Goal: Information Seeking & Learning: Check status

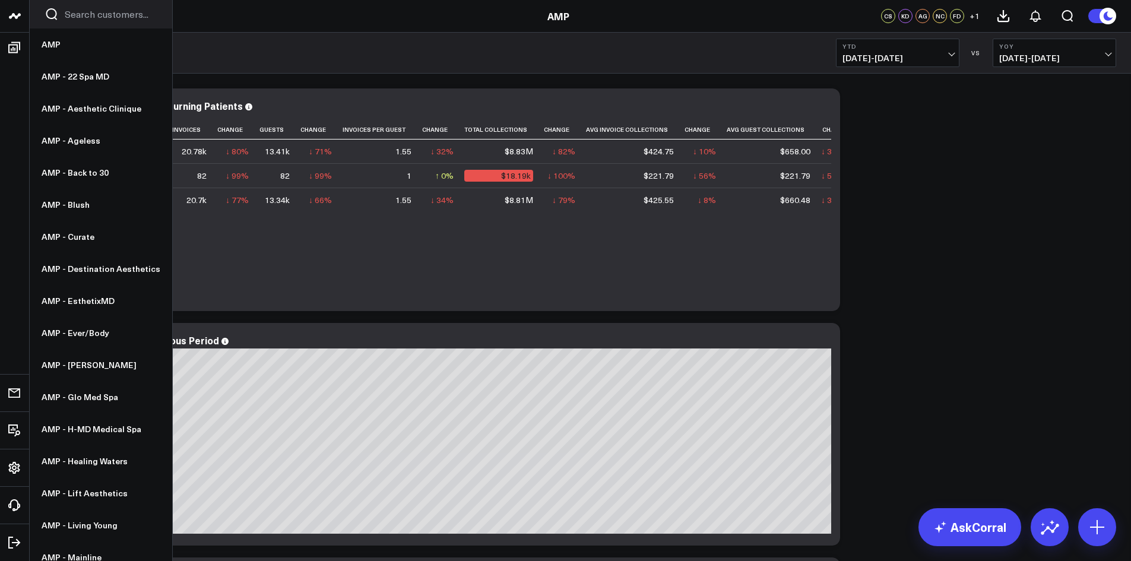
click at [14, 19] on icon at bounding box center [15, 16] width 14 height 14
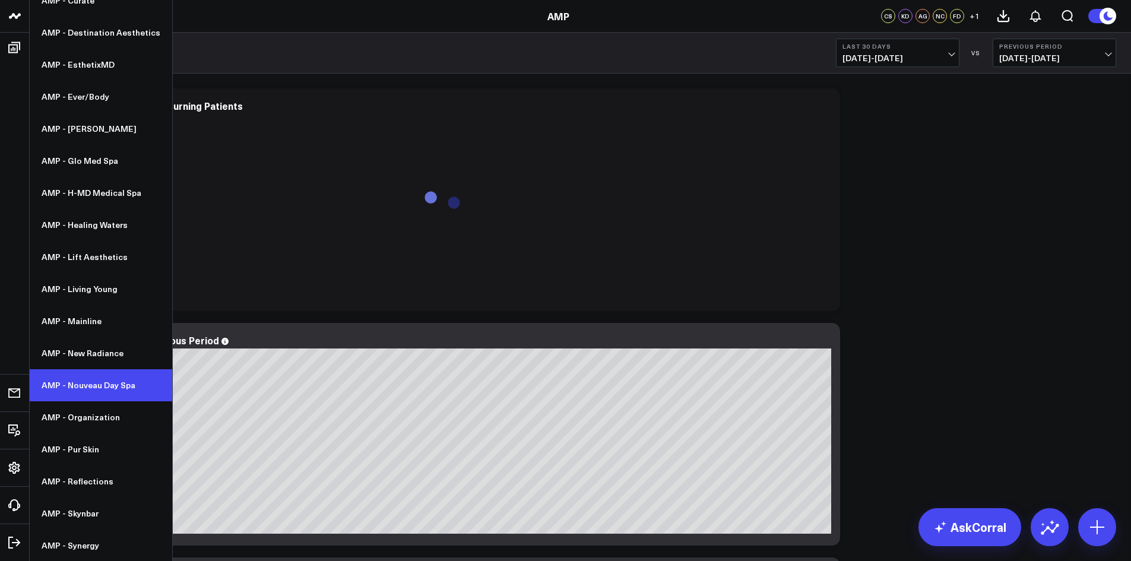
scroll to position [237, 0]
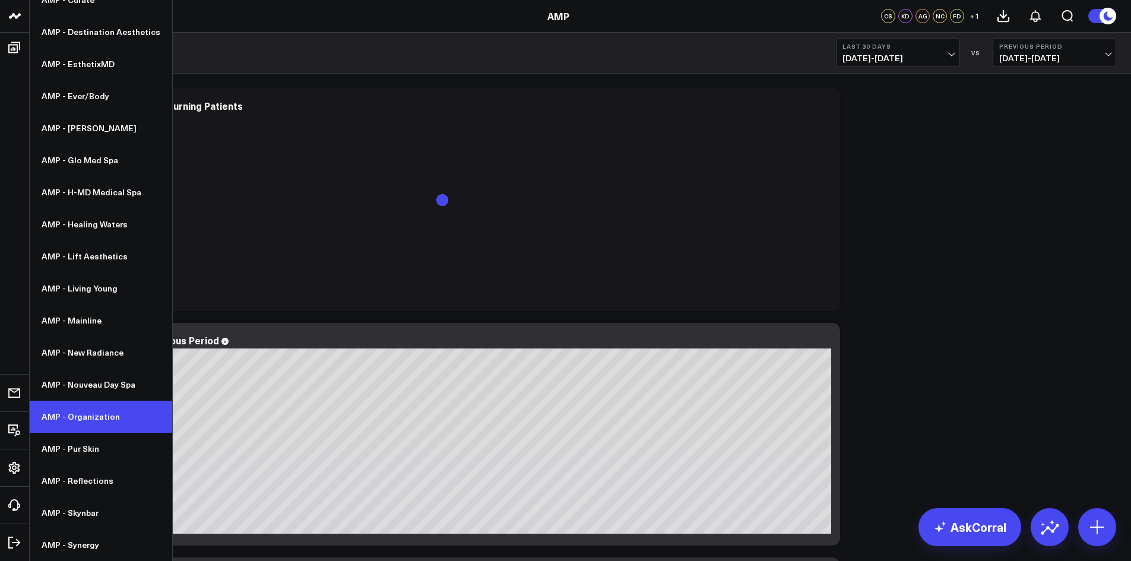
click at [82, 420] on link "AMP - Organization" at bounding box center [101, 417] width 142 height 32
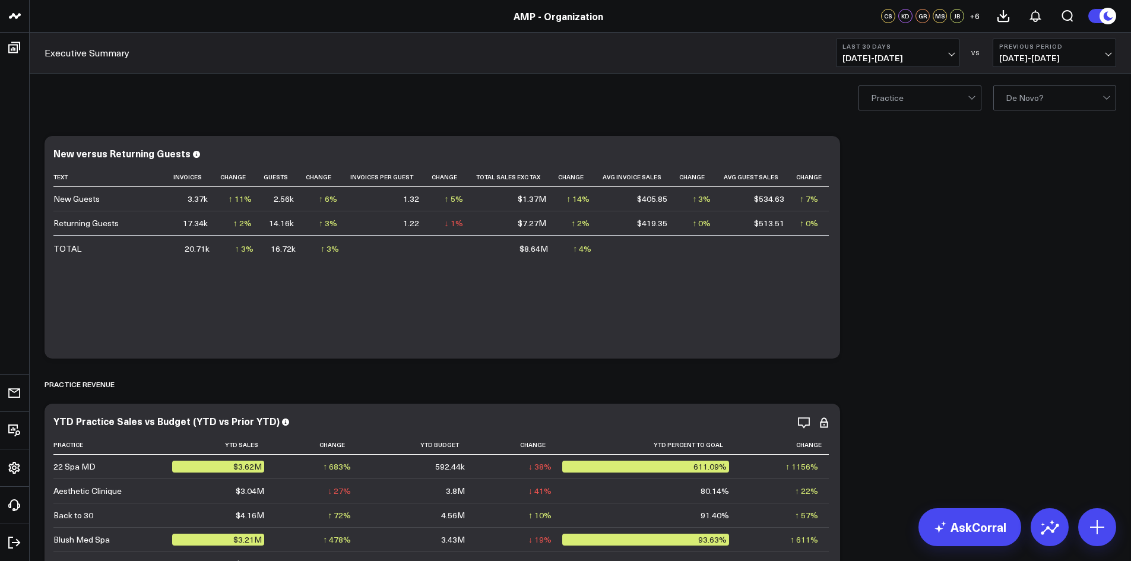
click at [890, 52] on button "Last 30 Days [DATE] - [DATE]" at bounding box center [897, 53] width 123 height 28
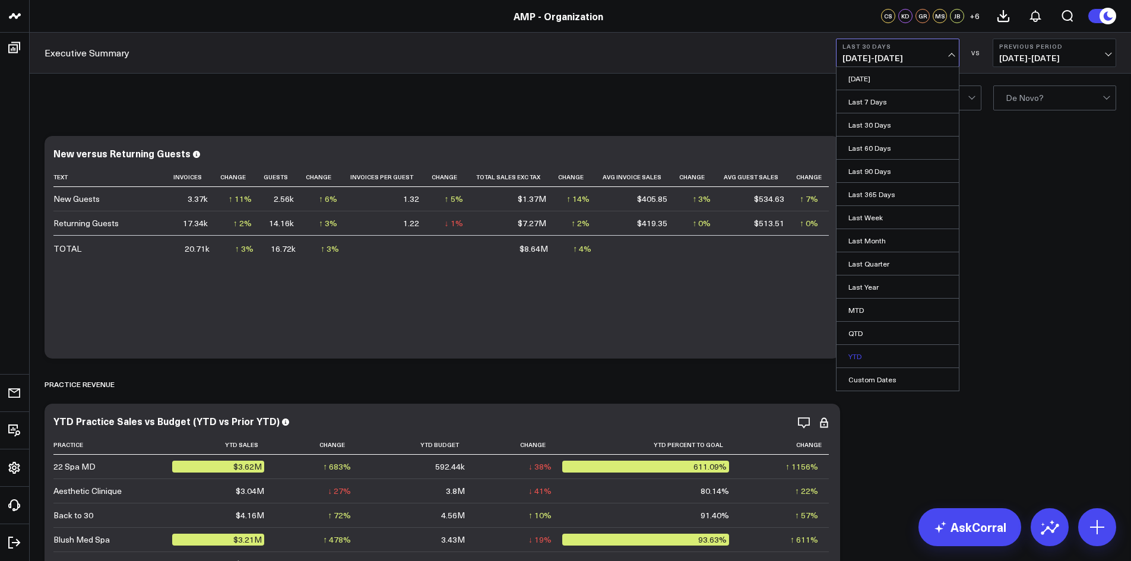
click at [858, 352] on link "YTD" at bounding box center [897, 356] width 122 height 23
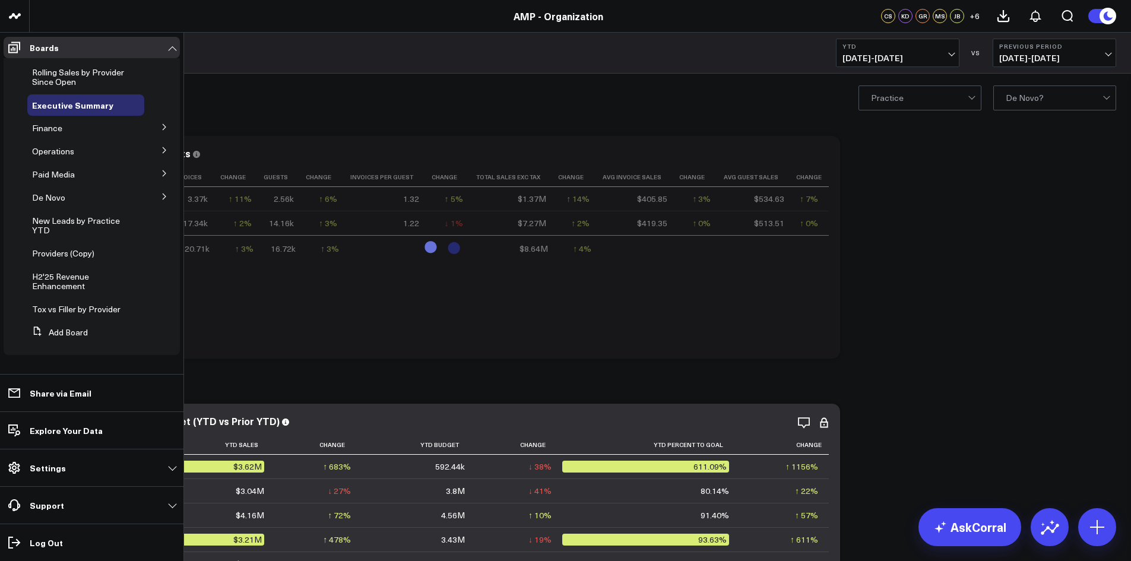
click at [161, 153] on icon at bounding box center [164, 150] width 7 height 7
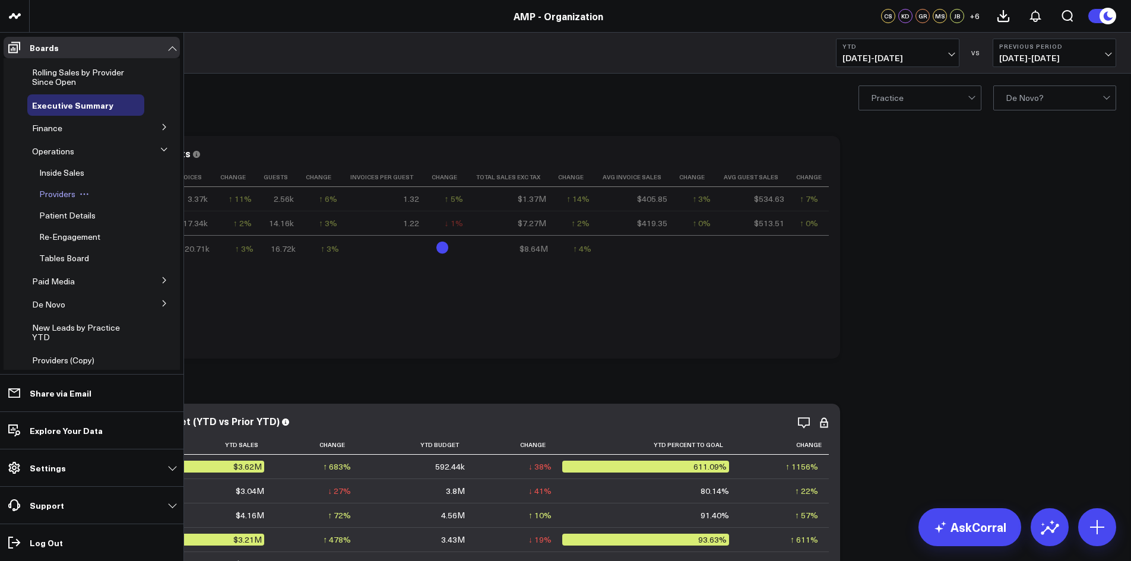
click at [40, 196] on span "Providers" at bounding box center [57, 193] width 36 height 11
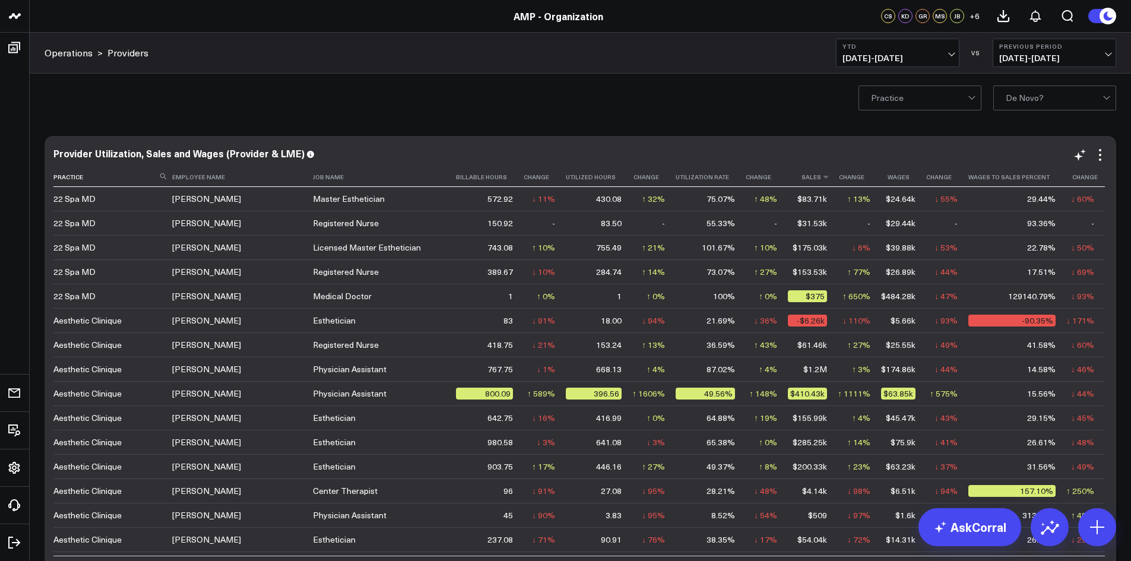
click at [813, 177] on th "Sales" at bounding box center [813, 177] width 50 height 20
click at [823, 175] on icon at bounding box center [825, 176] width 9 height 7
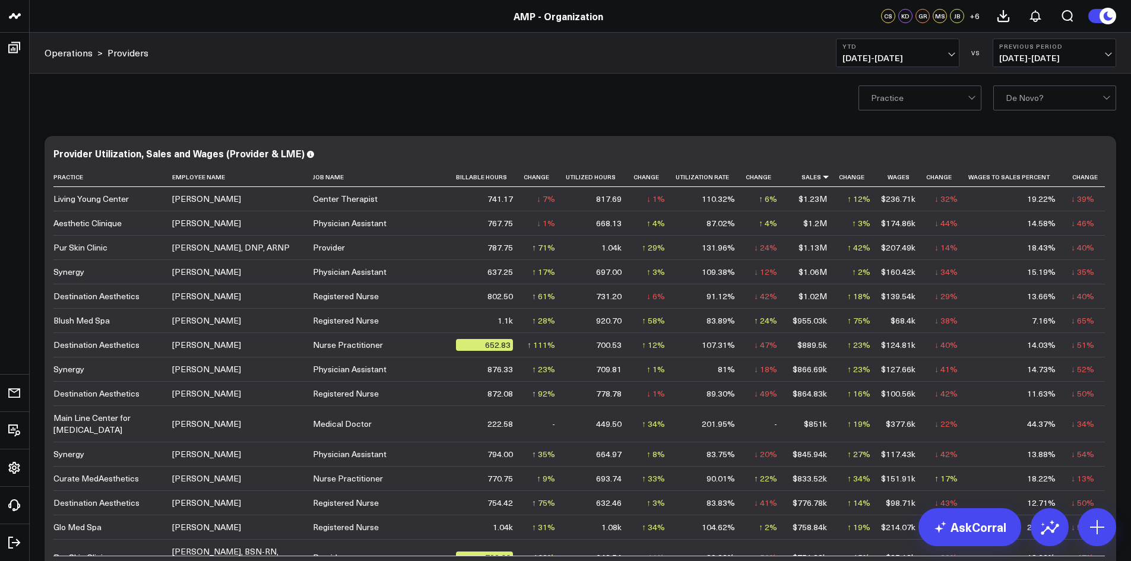
click at [937, 55] on span "[DATE] - [DATE]" at bounding box center [897, 57] width 110 height 9
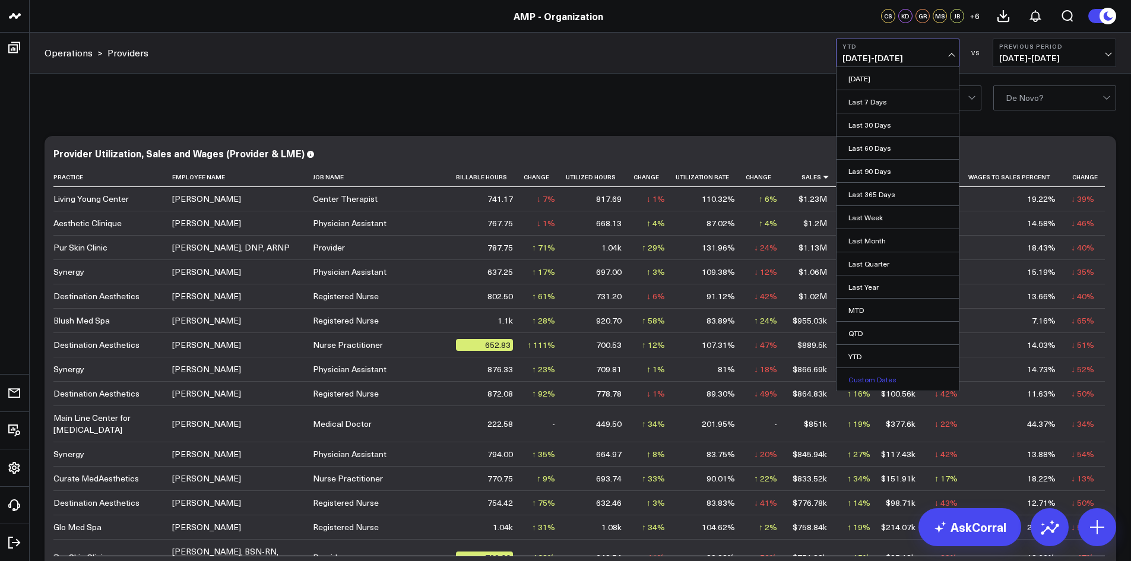
click at [874, 378] on link "Custom Dates" at bounding box center [897, 379] width 122 height 23
select select "7"
select select "2025"
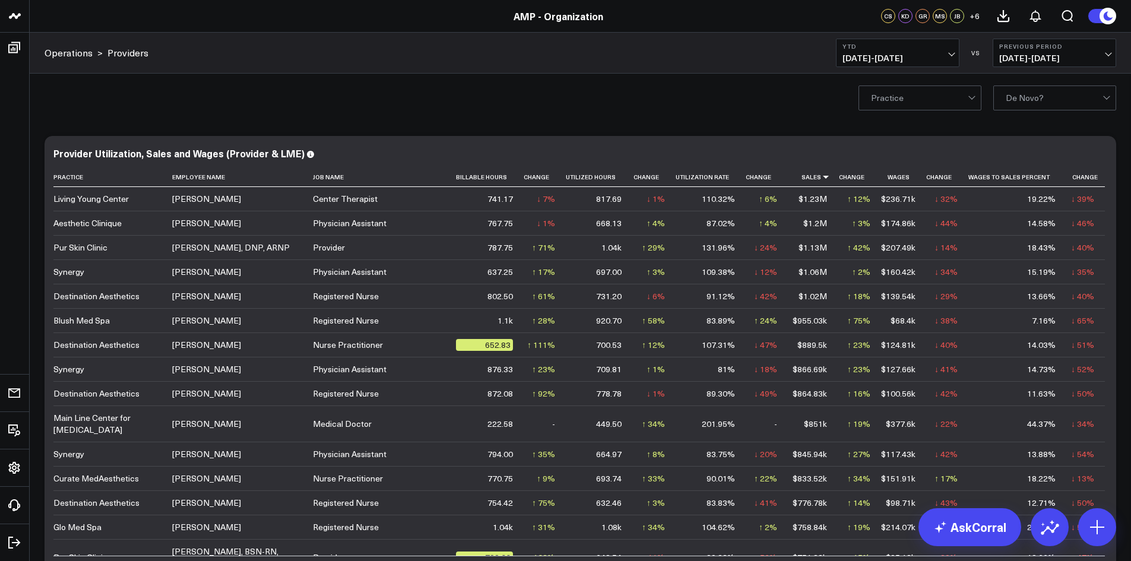
click at [945, 52] on button "YTD [DATE] - [DATE]" at bounding box center [897, 53] width 123 height 28
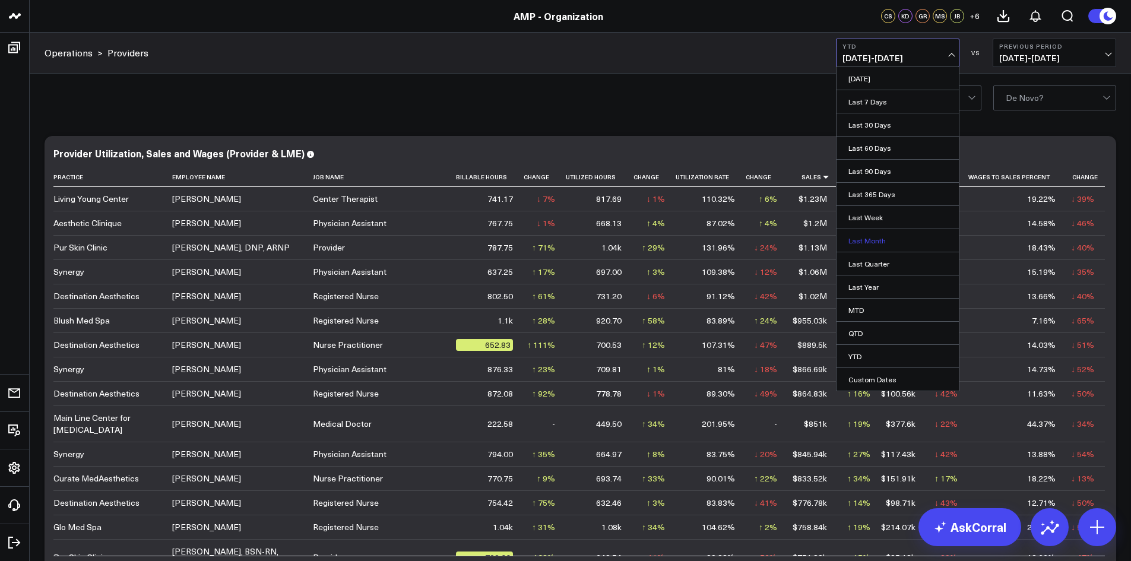
click at [878, 238] on link "Last Month" at bounding box center [897, 240] width 122 height 23
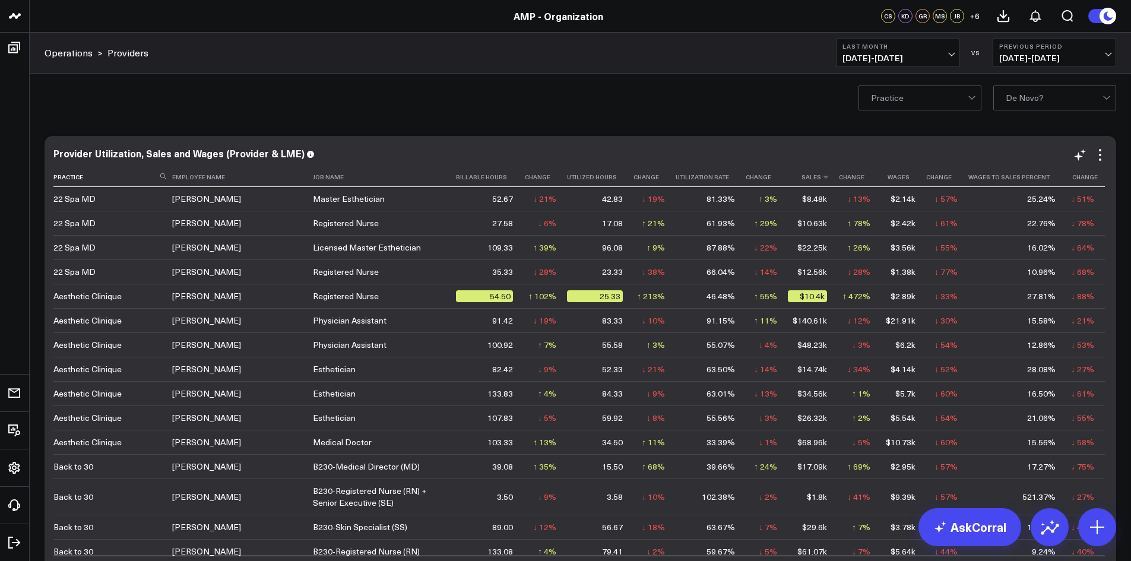
click at [811, 176] on th "Sales" at bounding box center [813, 177] width 50 height 20
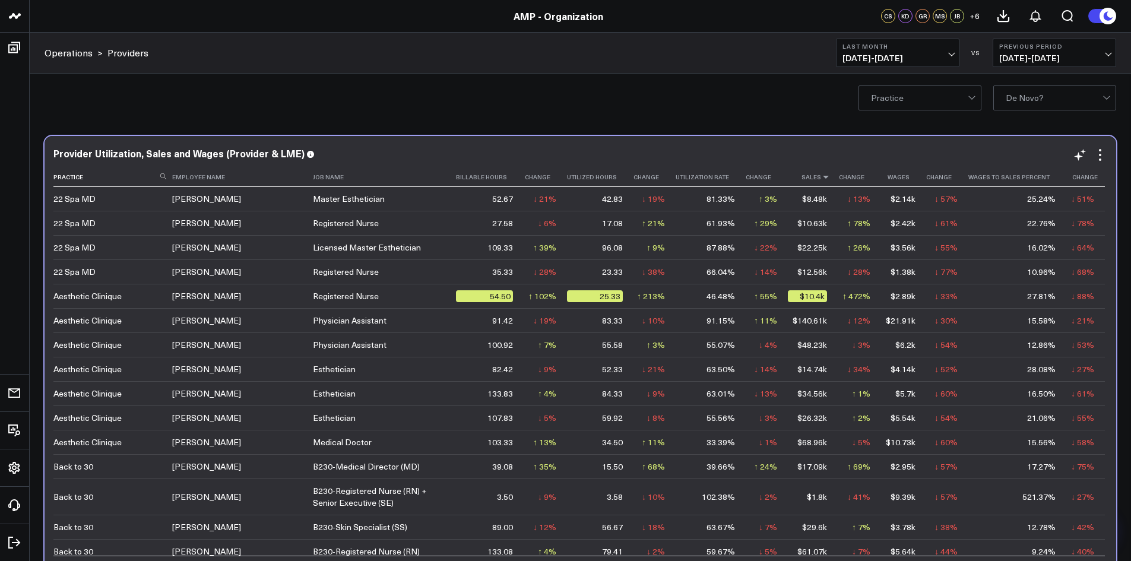
click at [823, 177] on icon at bounding box center [825, 176] width 9 height 7
